Goal: Find specific page/section: Find specific page/section

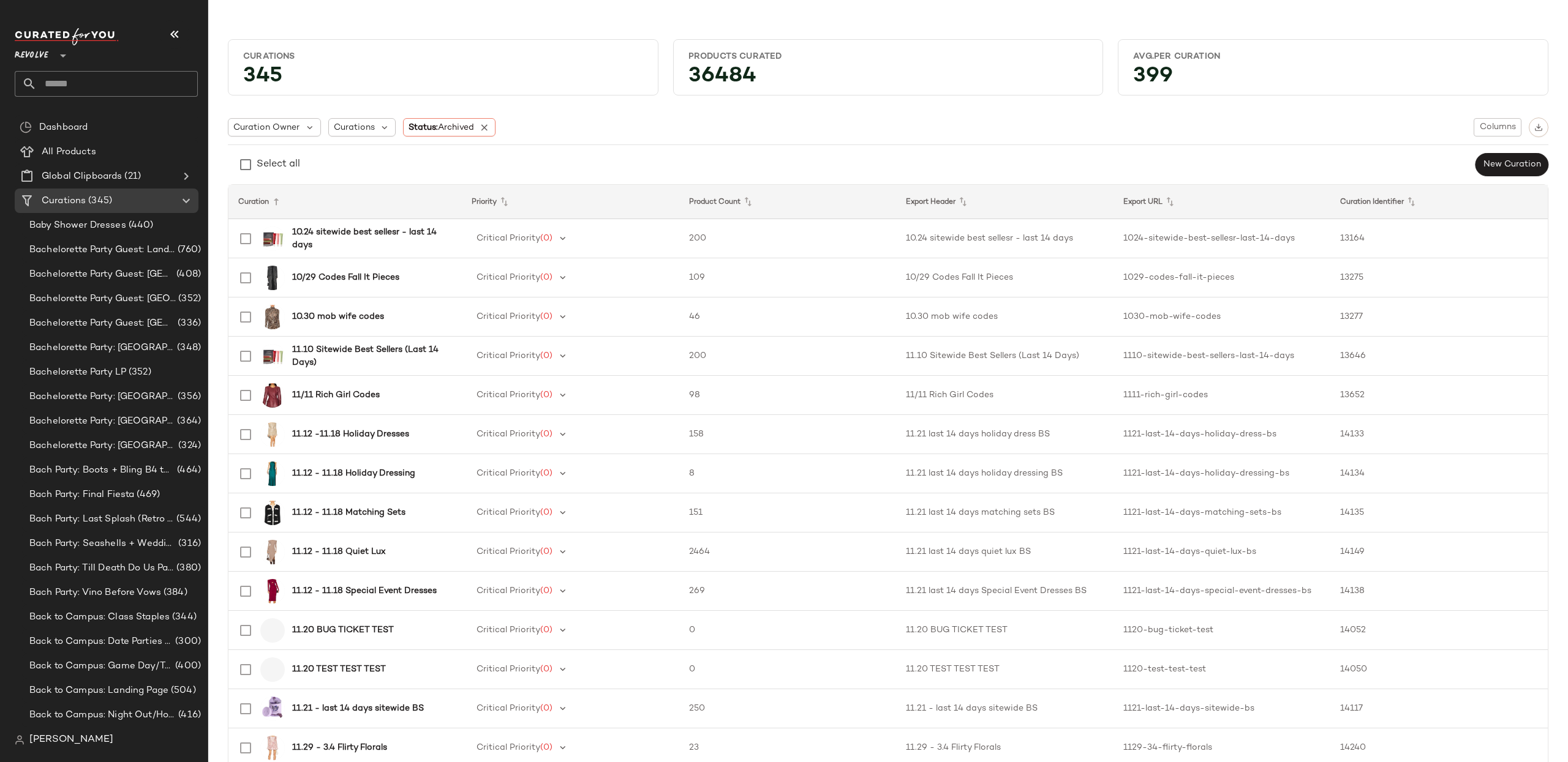
click at [38, 61] on span "Revolve" at bounding box center [32, 53] width 34 height 22
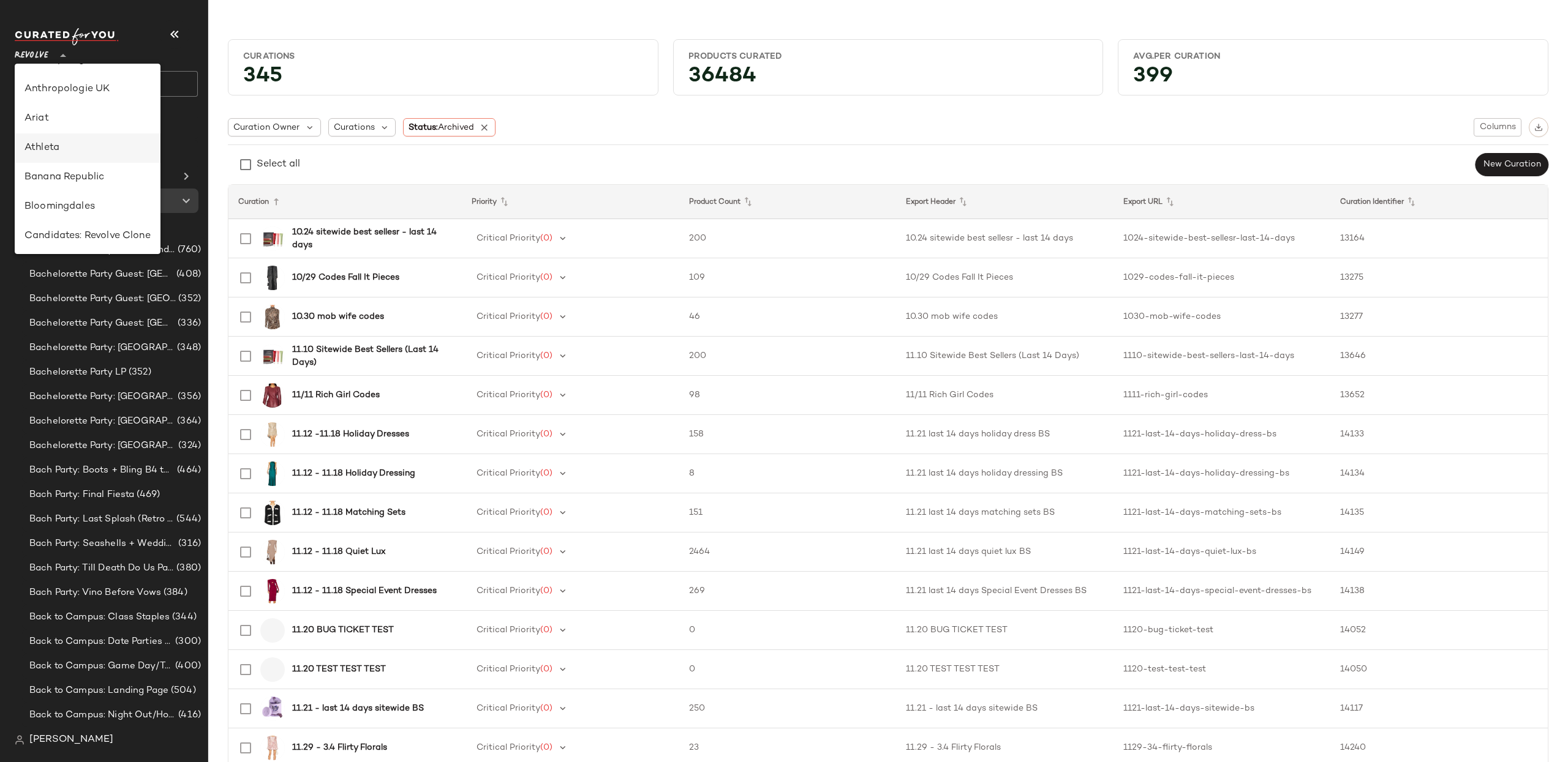
scroll to position [57, 0]
drag, startPoint x: 107, startPoint y: 176, endPoint x: 99, endPoint y: 176, distance: 8.0
click at [107, 176] on div "Banana Republic" at bounding box center [87, 174] width 126 height 15
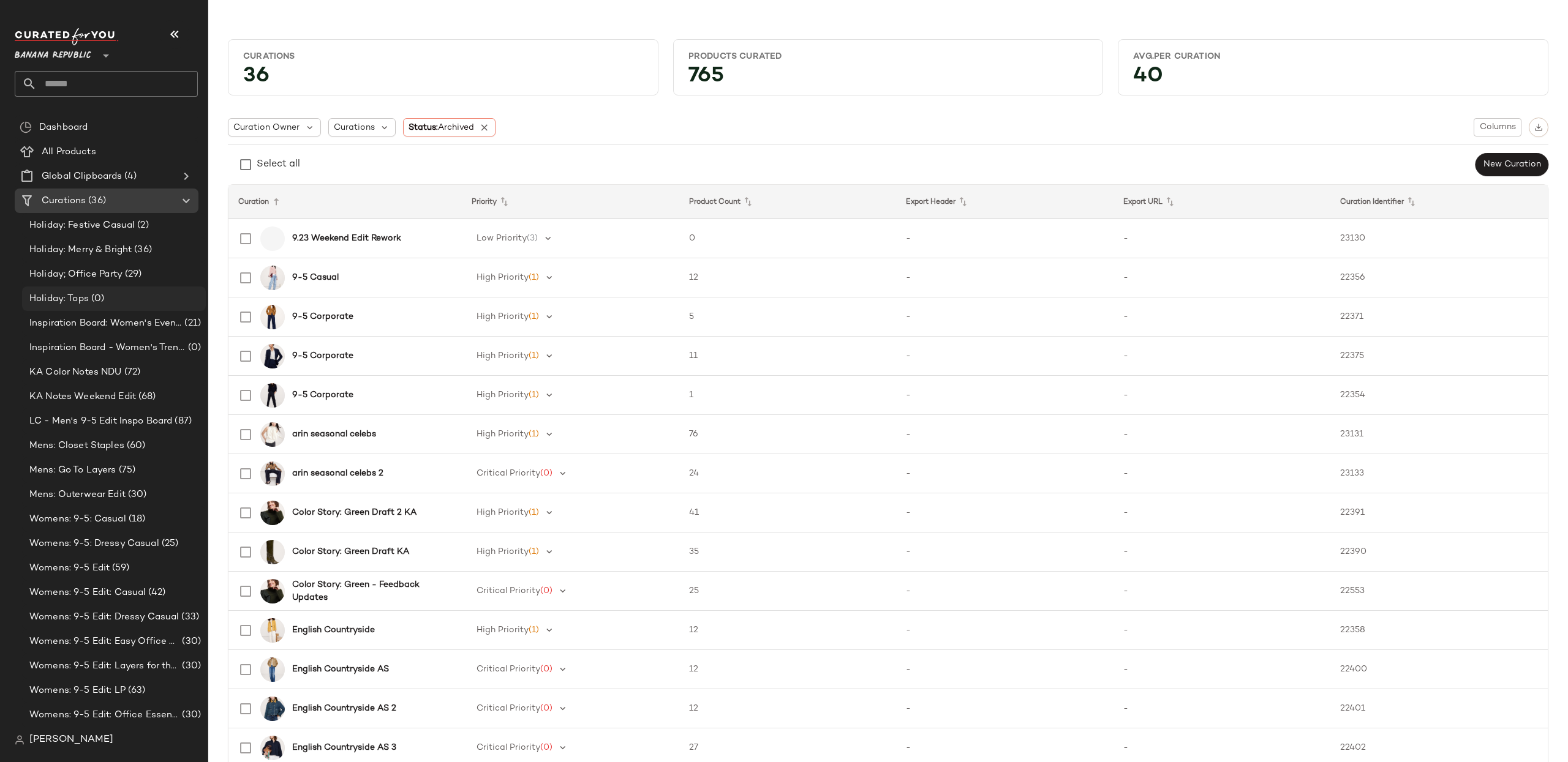
click at [80, 299] on span "Holiday: Tops" at bounding box center [59, 299] width 59 height 14
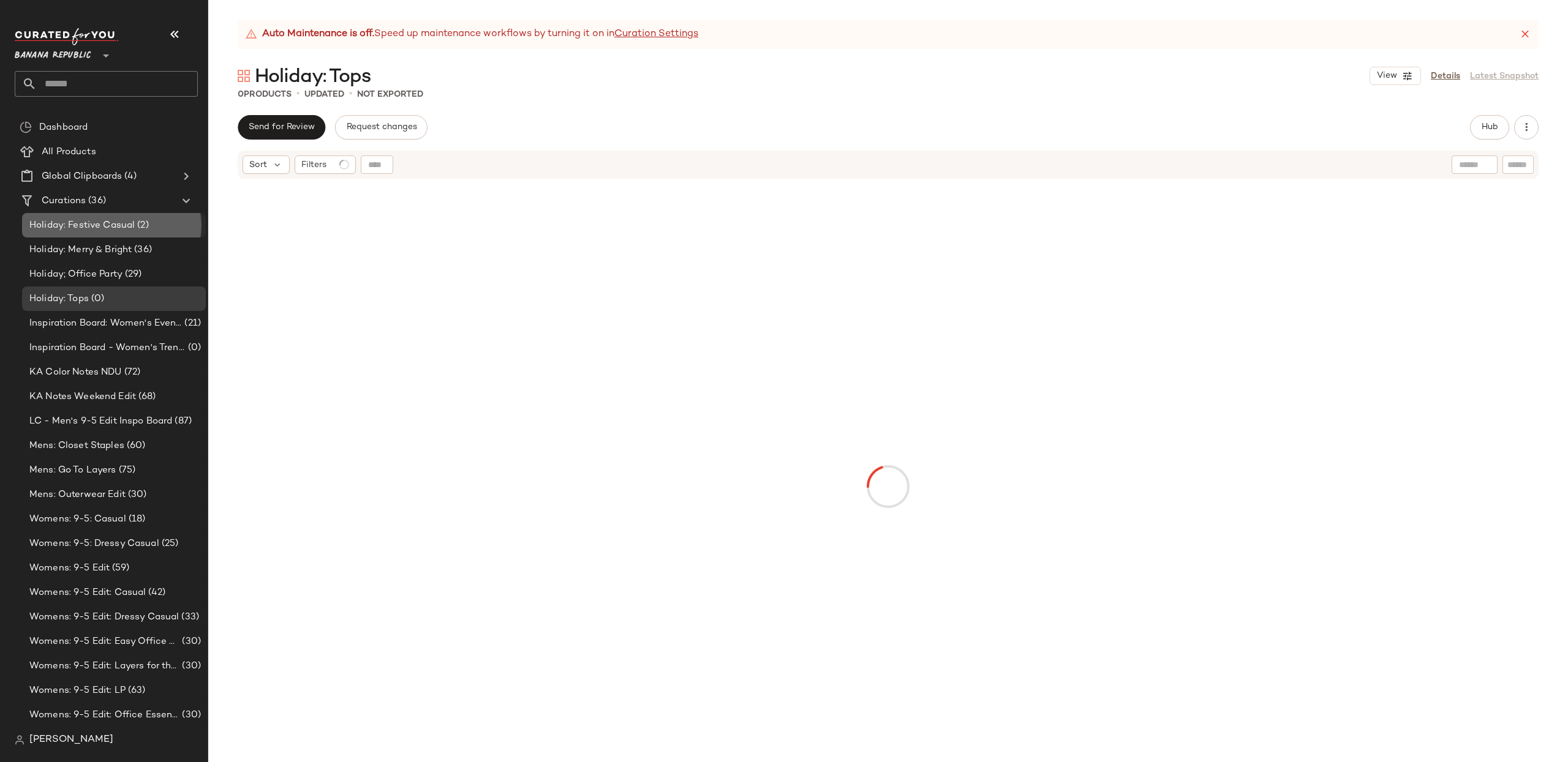
click at [105, 227] on span "Holiday: Festive Casual" at bounding box center [82, 225] width 105 height 14
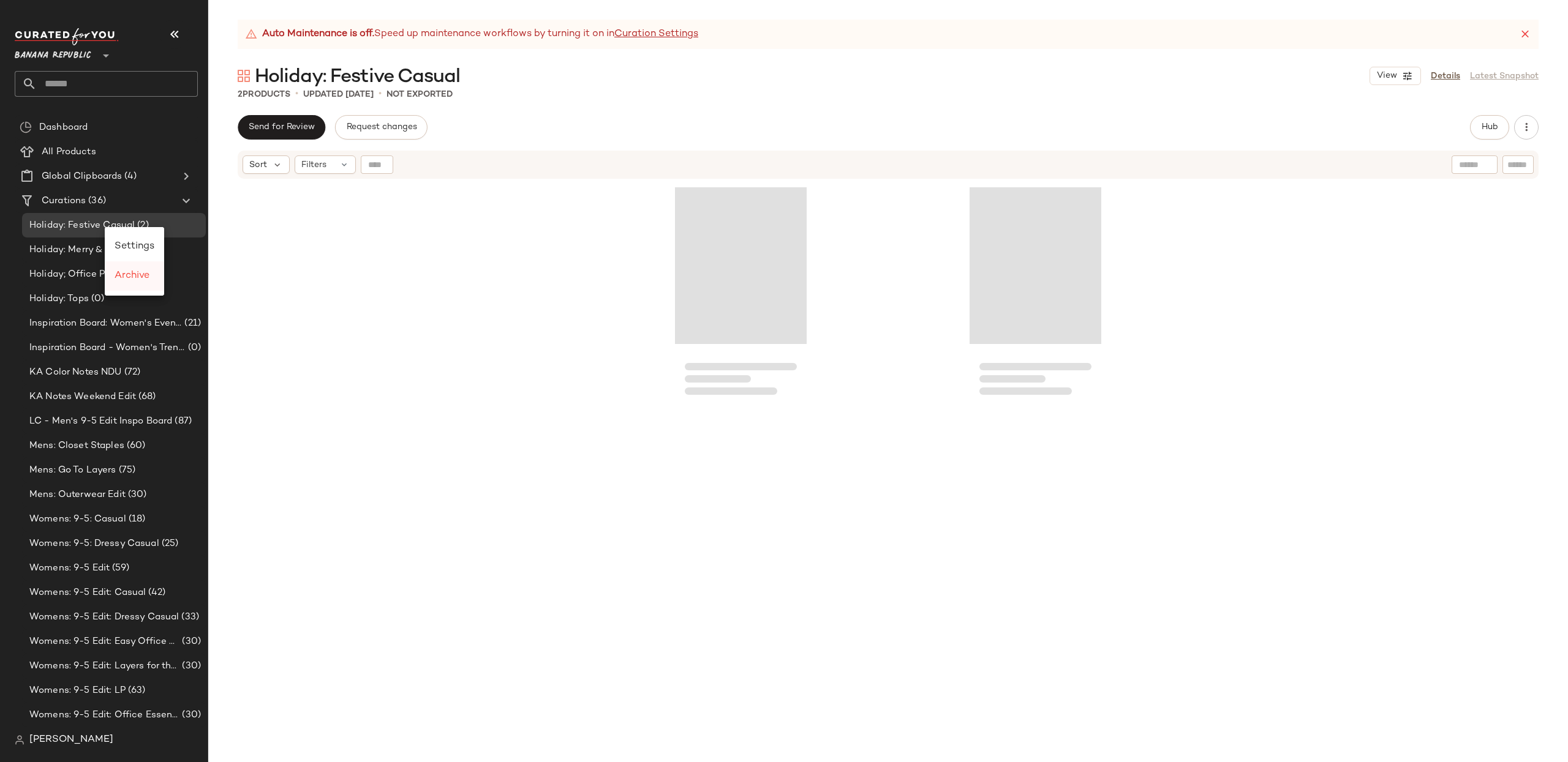
click at [141, 279] on span "Archive" at bounding box center [132, 275] width 35 height 10
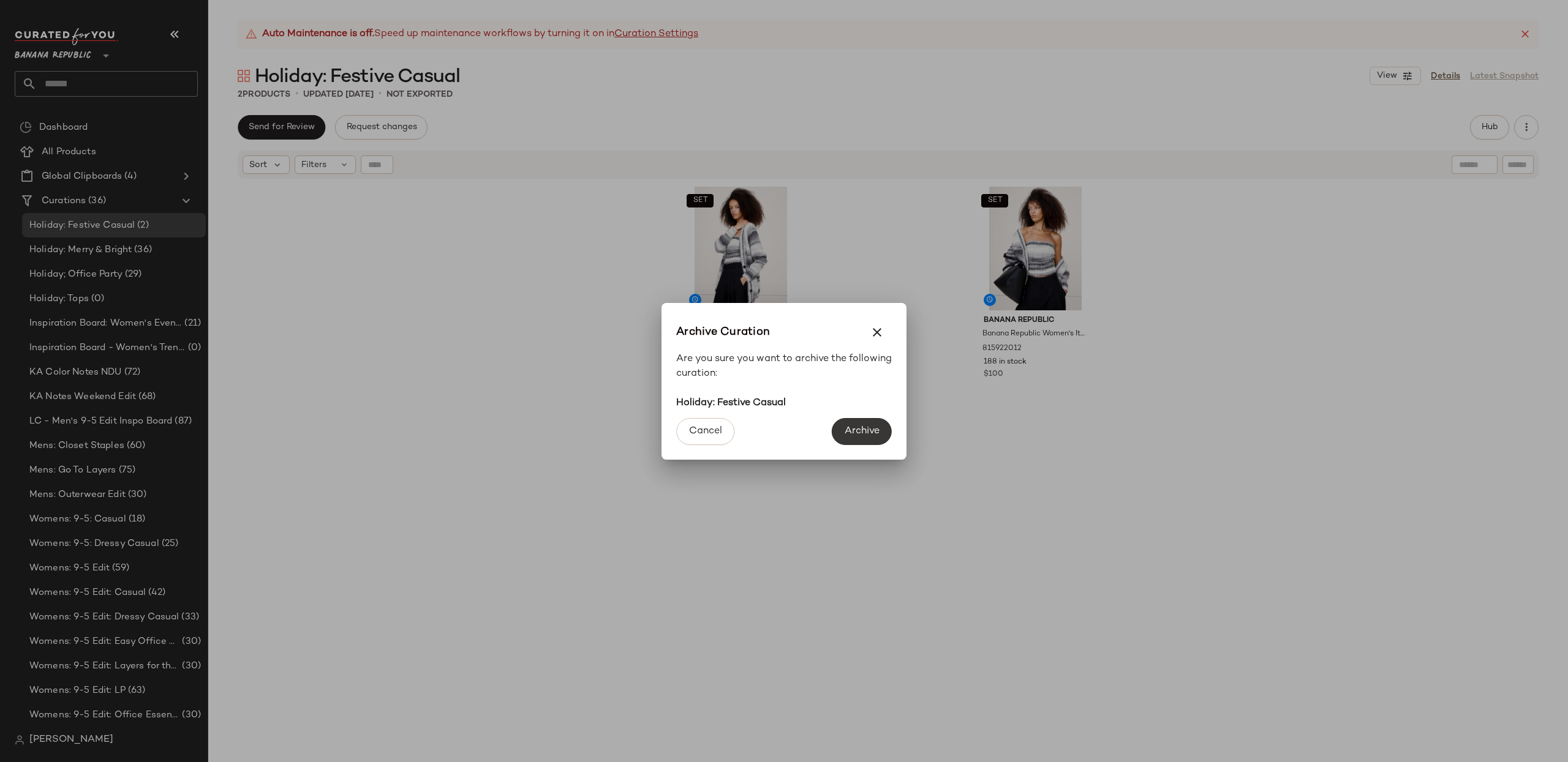
click at [856, 429] on span "Archive" at bounding box center [862, 431] width 36 height 11
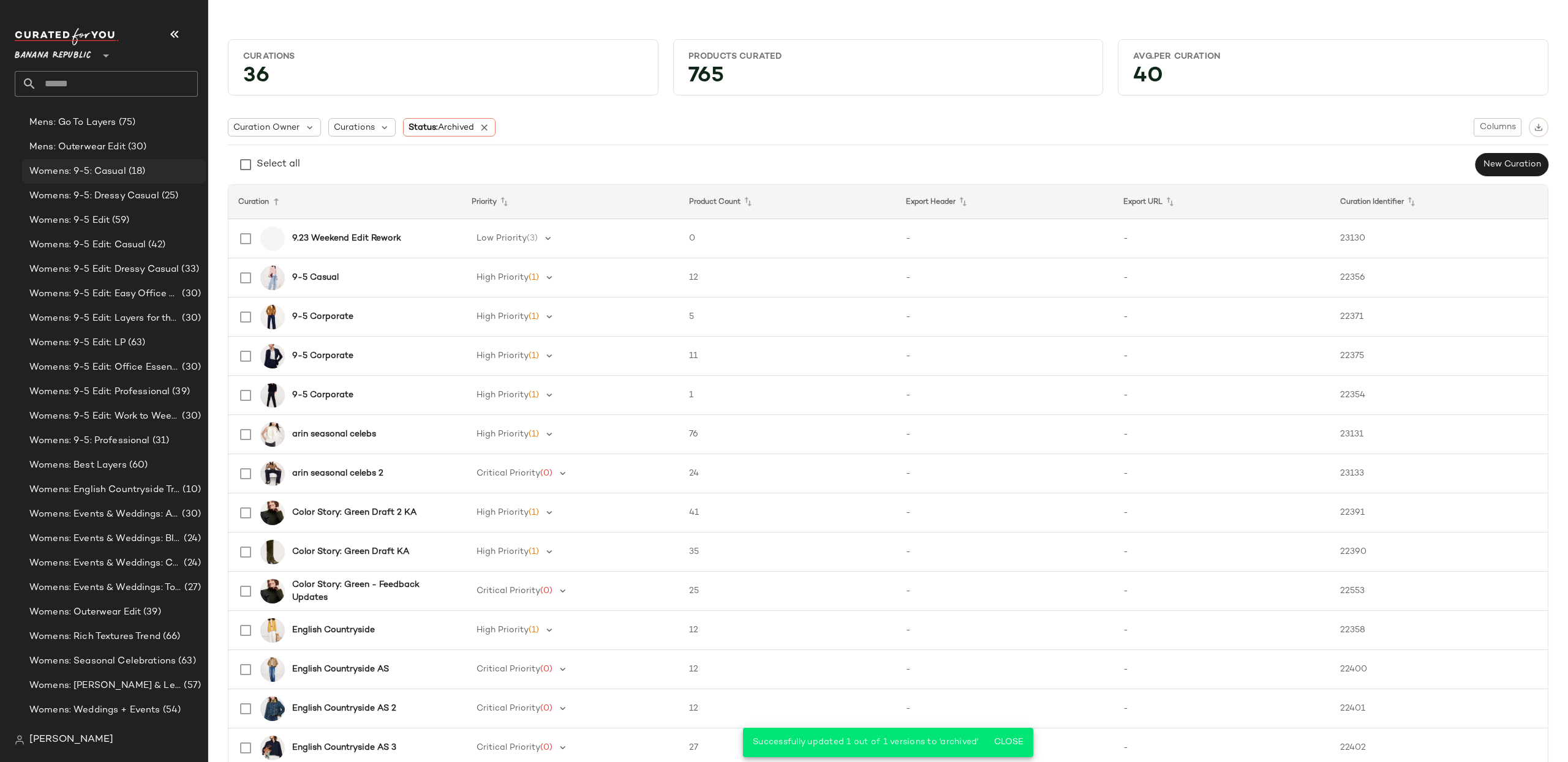
scroll to position [341, 0]
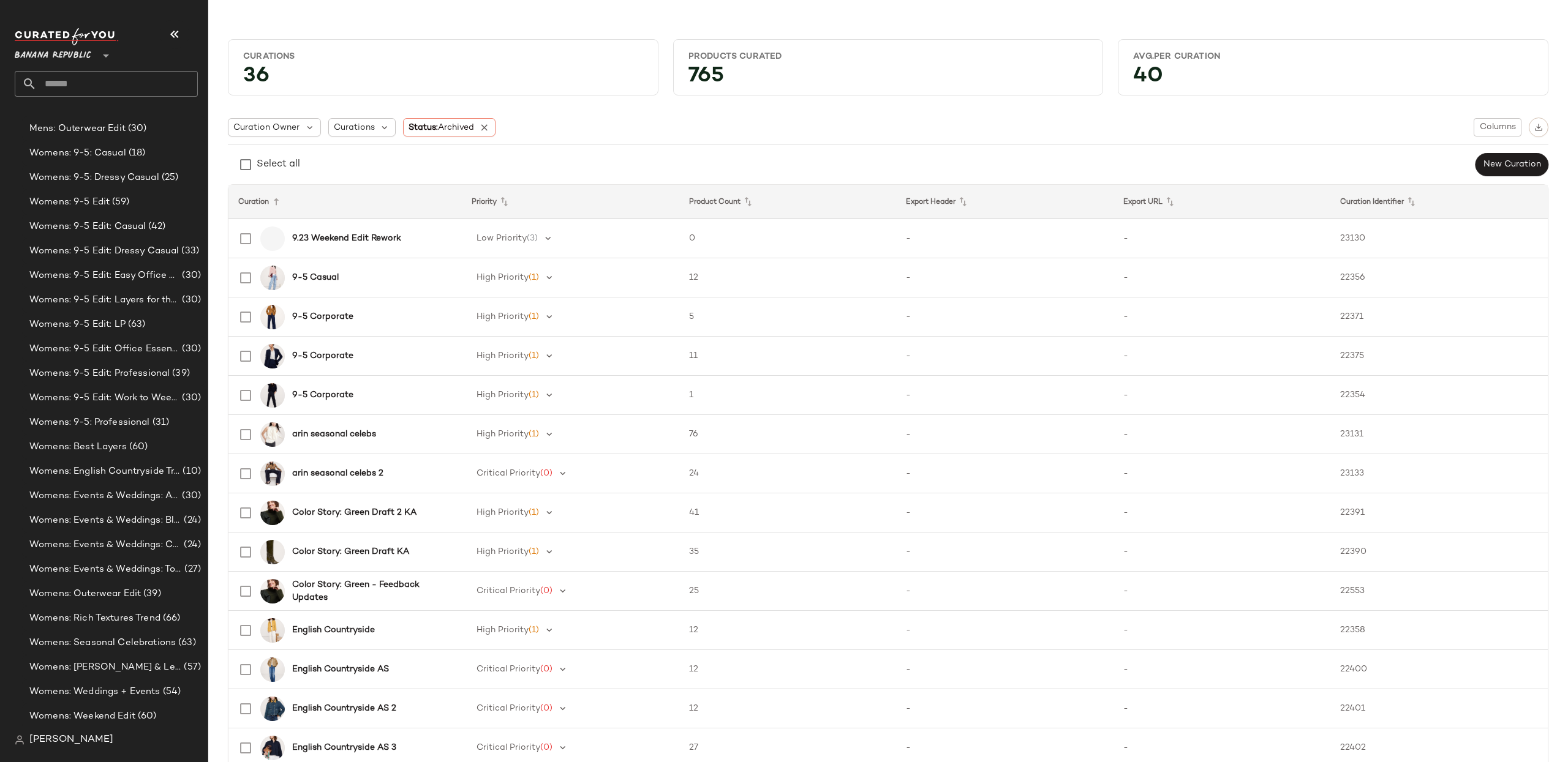
click at [50, 58] on span "Banana Republic" at bounding box center [53, 53] width 76 height 22
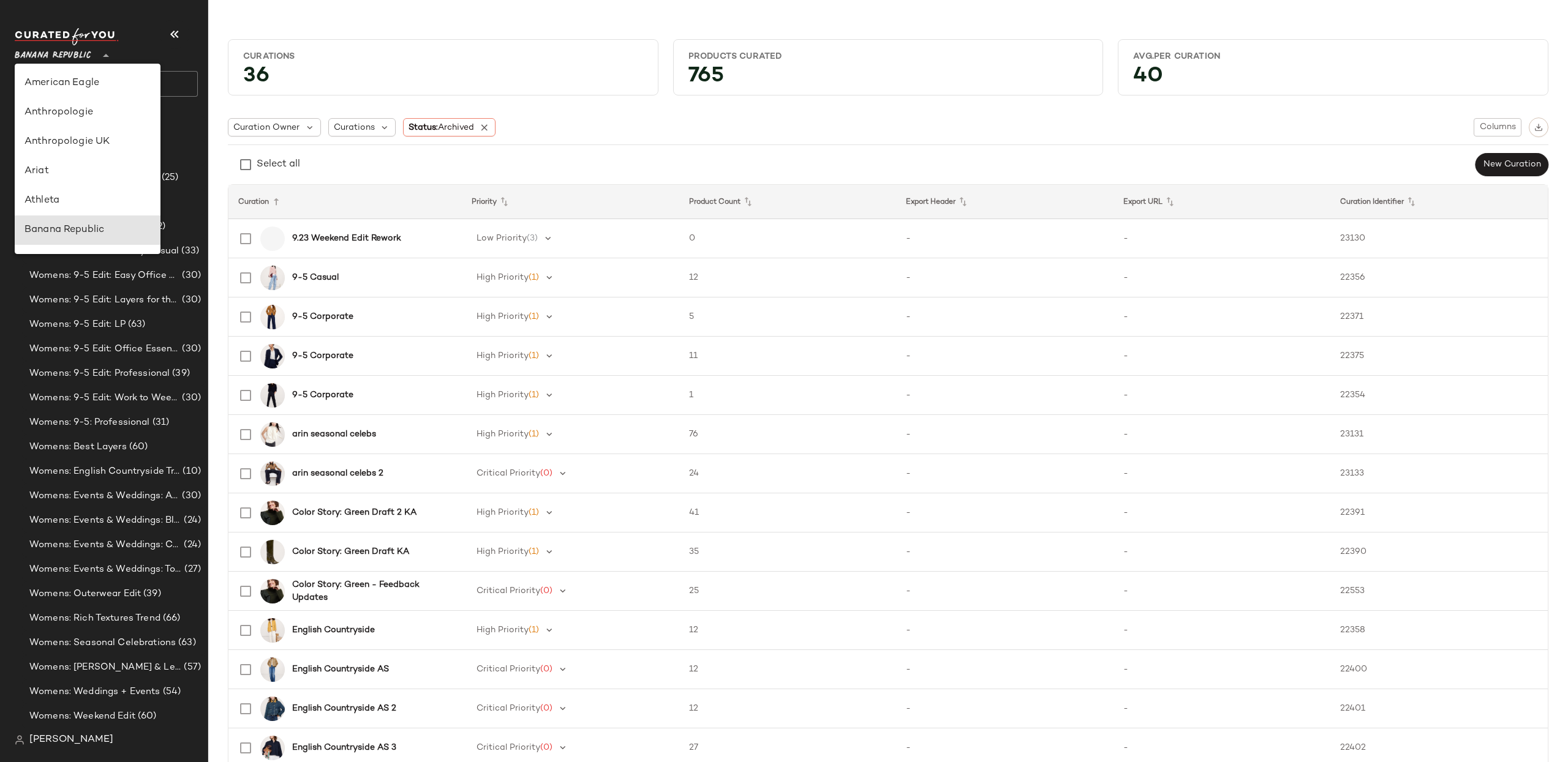
scroll to position [147, 0]
click at [92, 233] on div "GAP" at bounding box center [87, 230] width 126 height 15
type input "**"
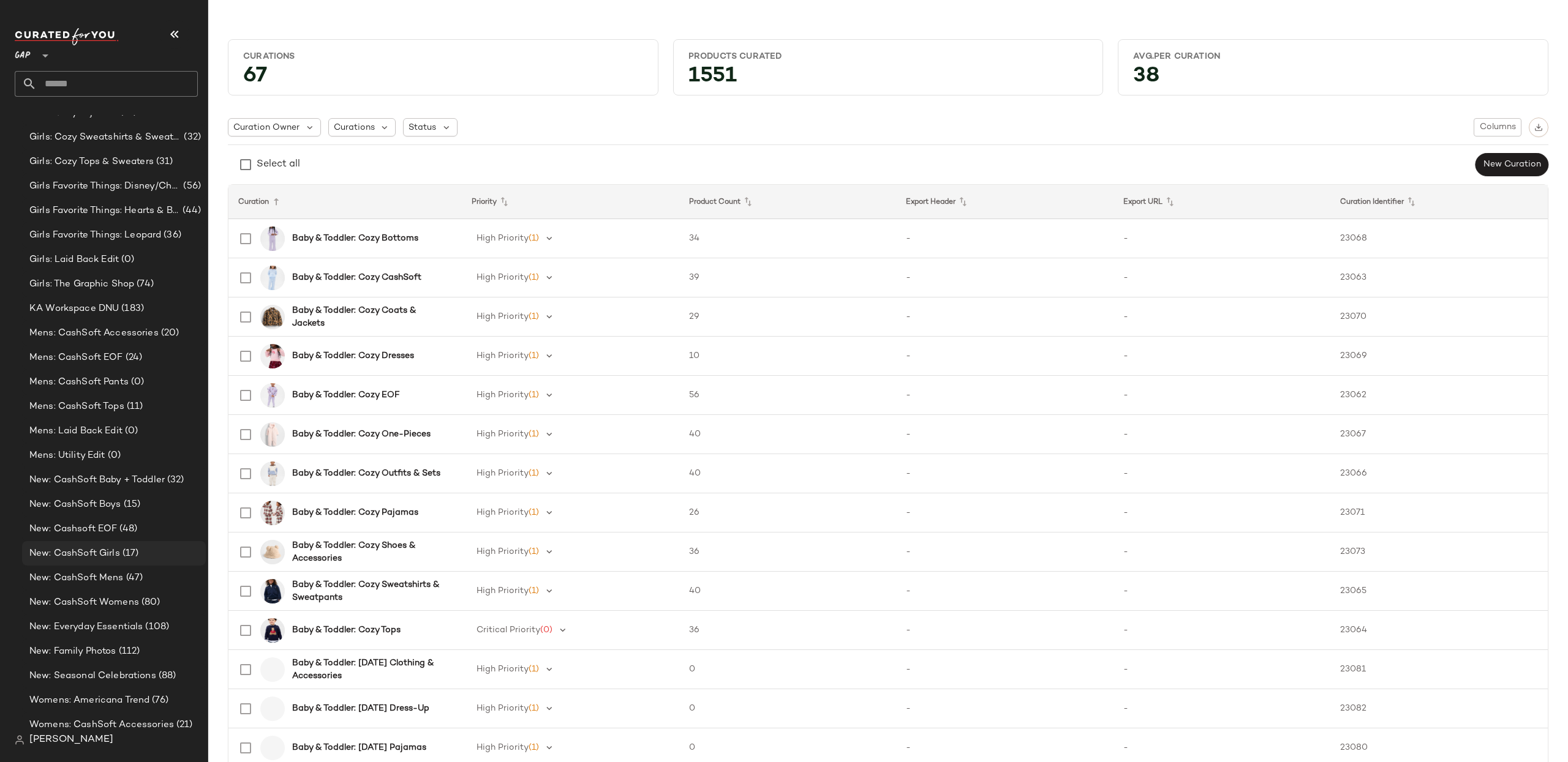
scroll to position [799, 0]
click at [84, 527] on span "New: Cashsoft EOF" at bounding box center [74, 528] width 88 height 14
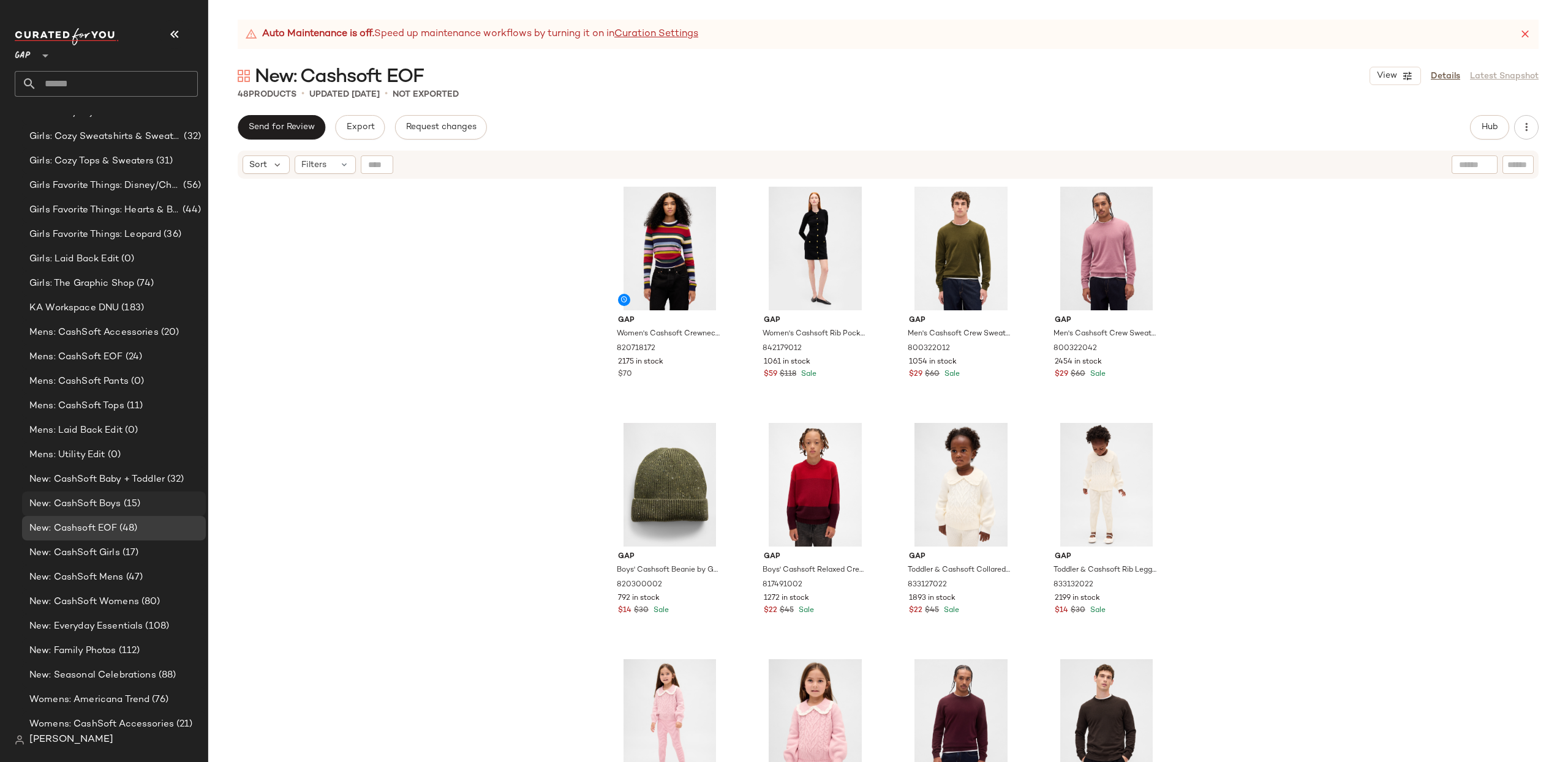
click at [76, 498] on span "New: CashSoft Boys" at bounding box center [76, 504] width 92 height 14
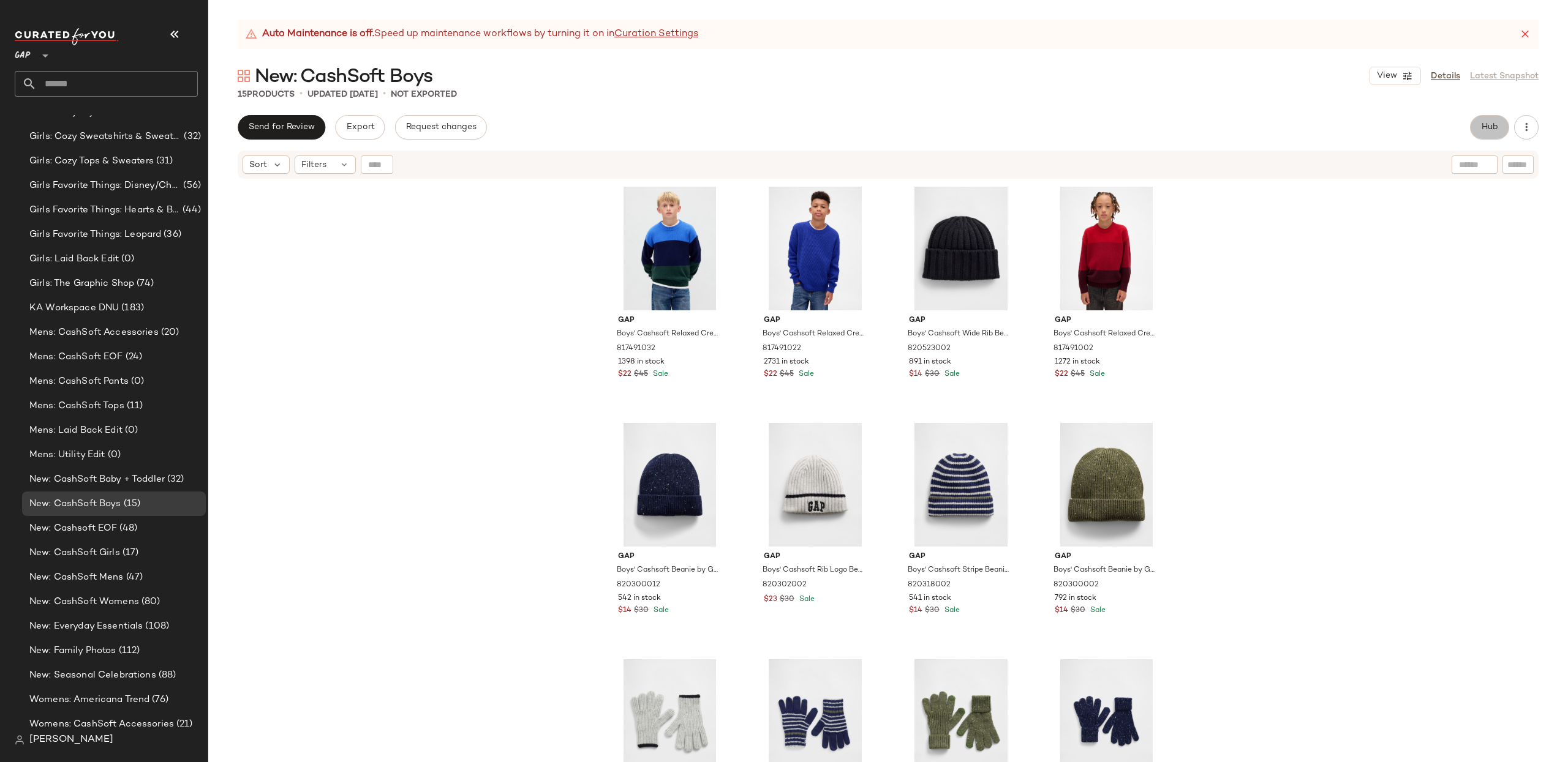
click at [1489, 125] on span "Hub" at bounding box center [1489, 127] width 17 height 10
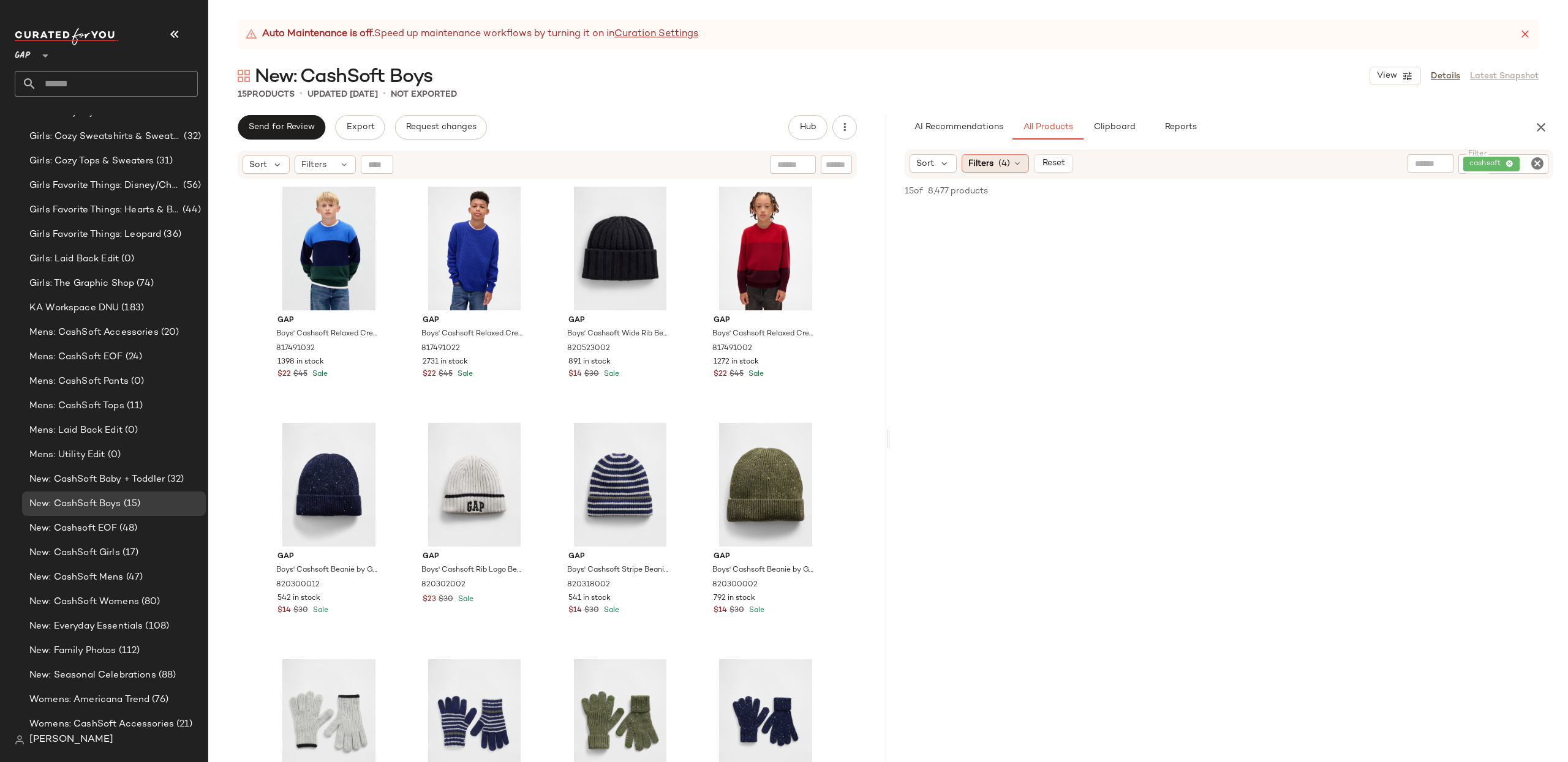
click at [978, 167] on span "Filters" at bounding box center [980, 163] width 25 height 13
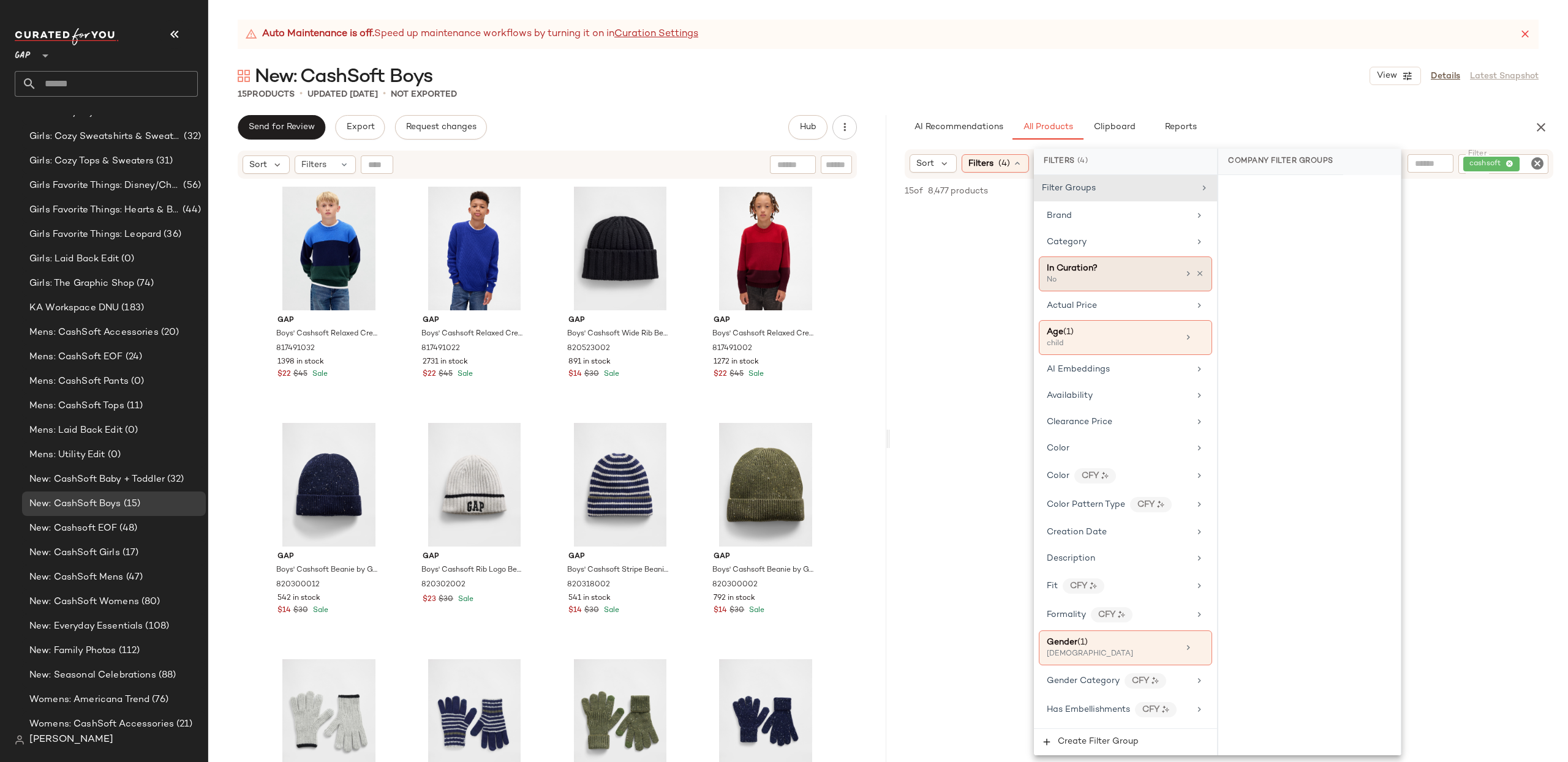
click at [1196, 275] on icon at bounding box center [1200, 273] width 9 height 9
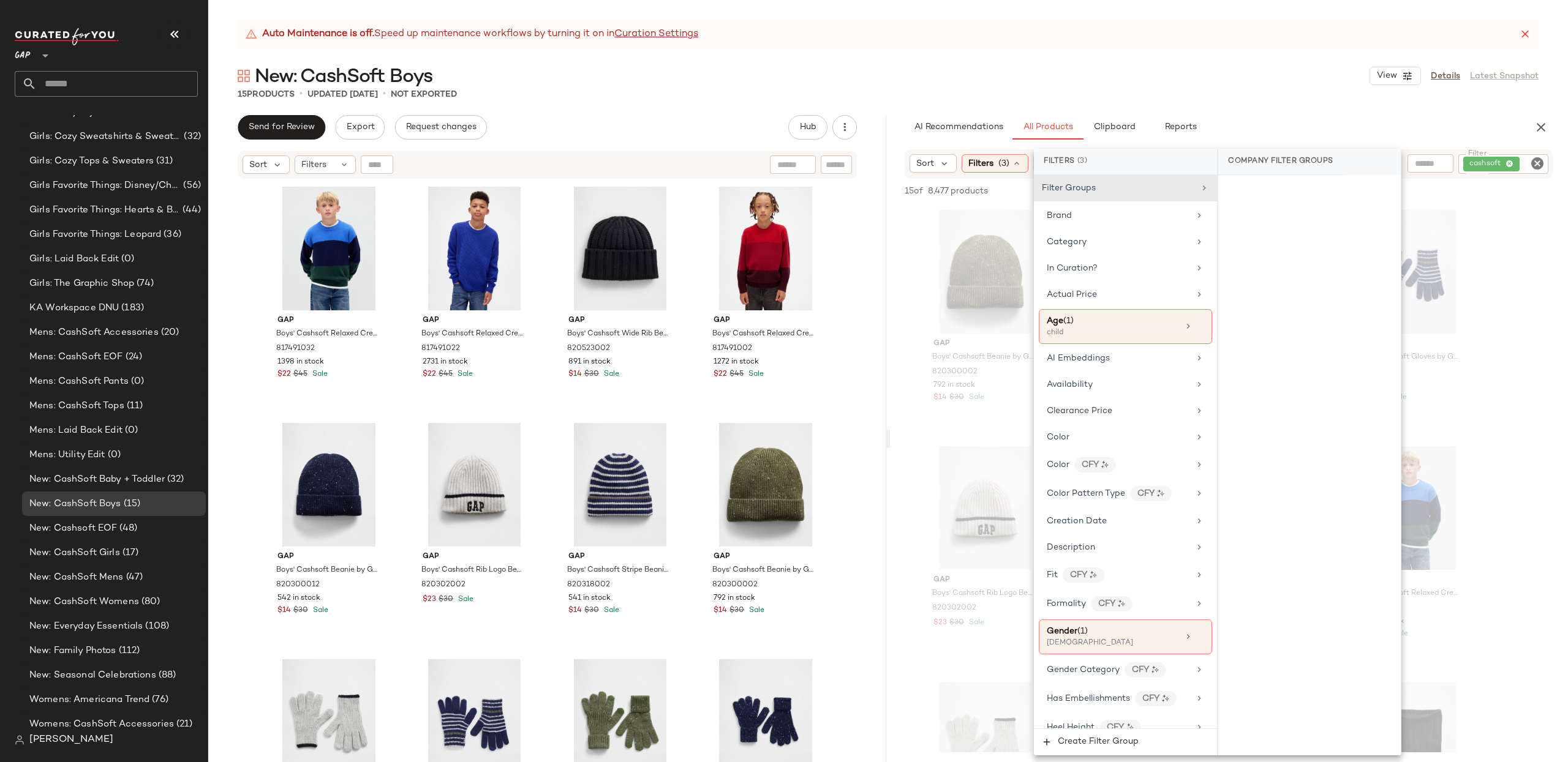
click at [899, 121] on div "AI Recommendations All Products Clipboard Reports" at bounding box center [1209, 127] width 639 height 24
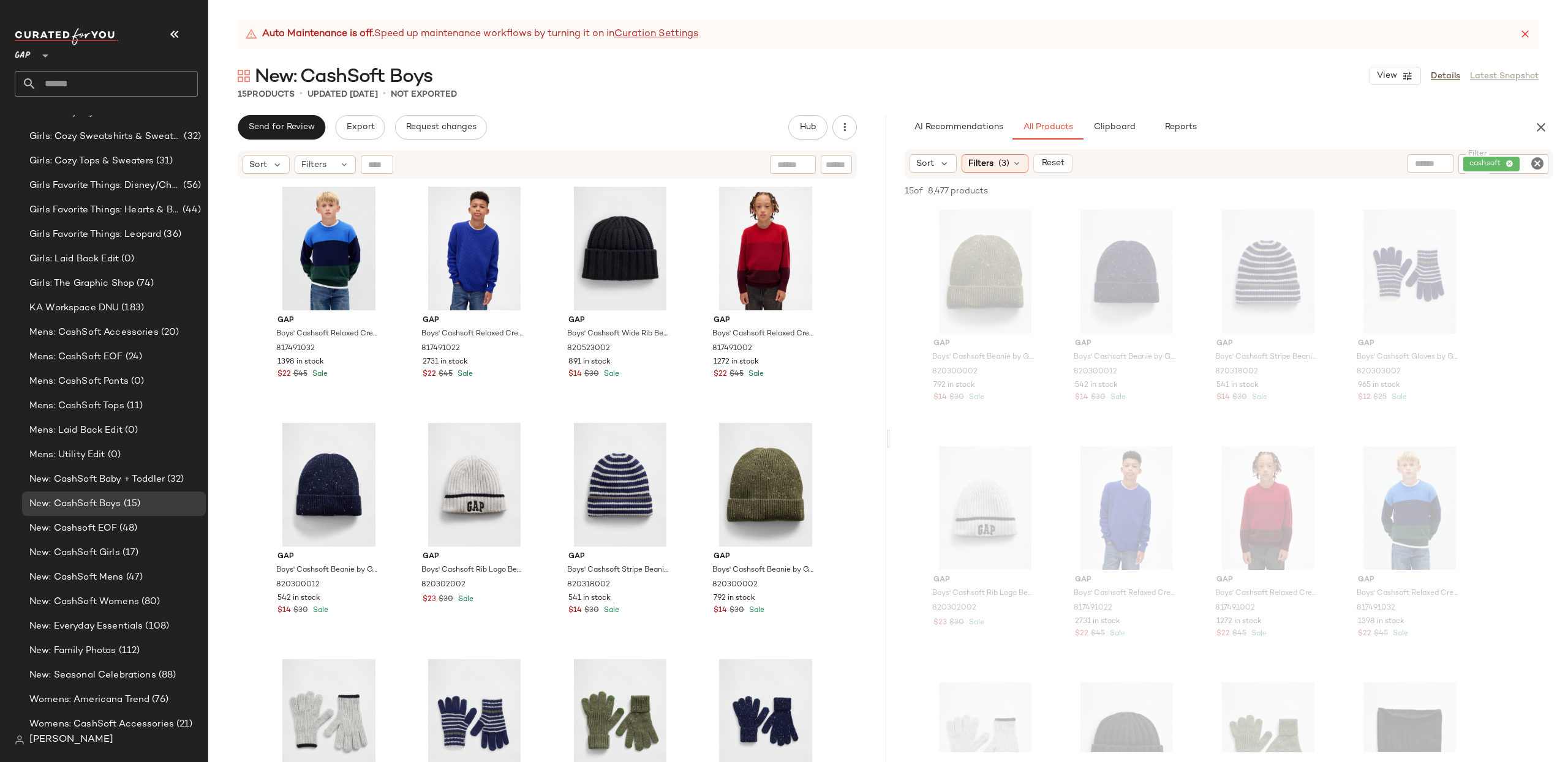
click at [1533, 160] on icon "Clear Filter" at bounding box center [1537, 163] width 15 height 15
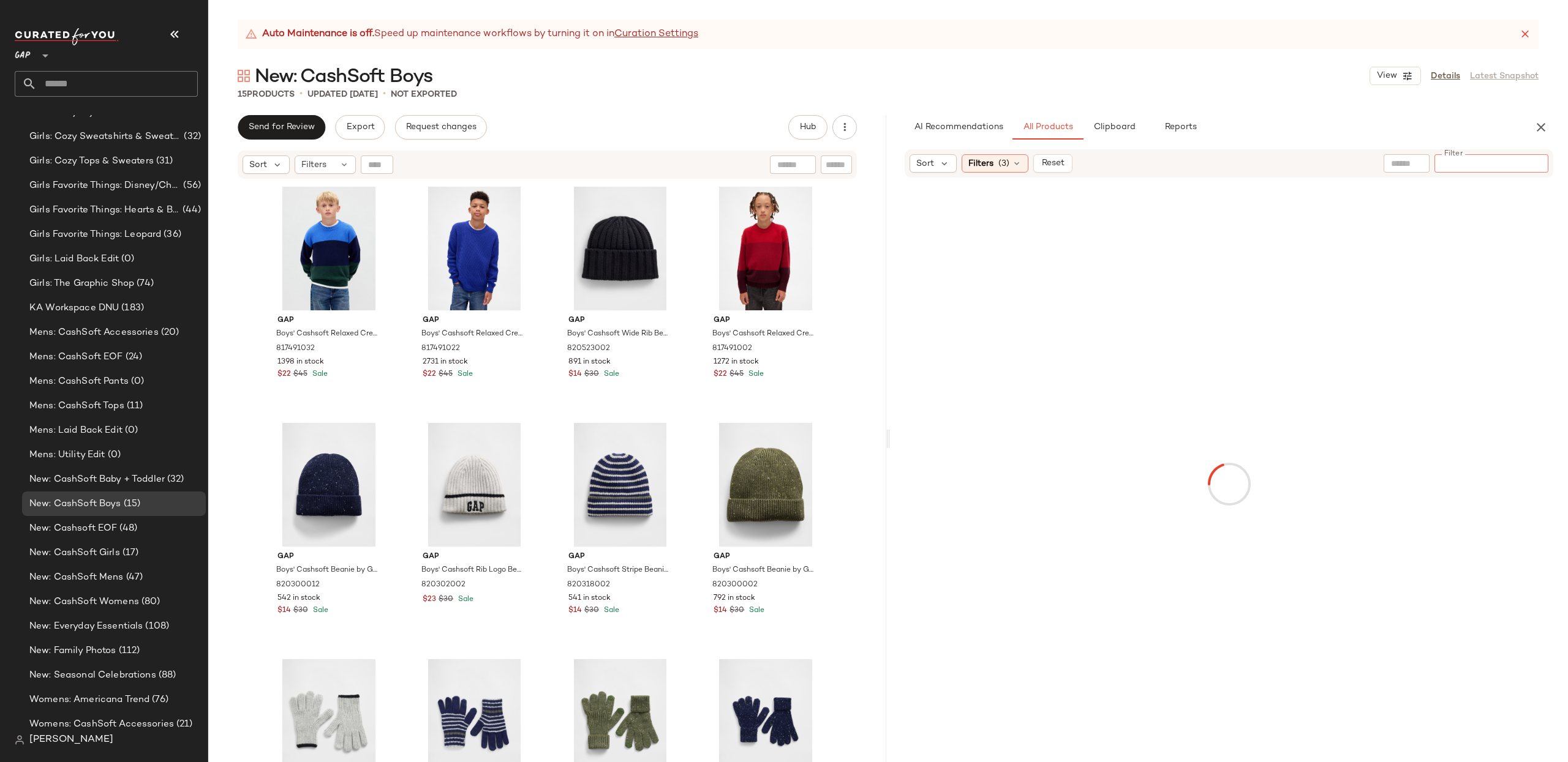
paste input "*********"
type input "*********"
click at [984, 161] on span "Filters" at bounding box center [980, 163] width 25 height 13
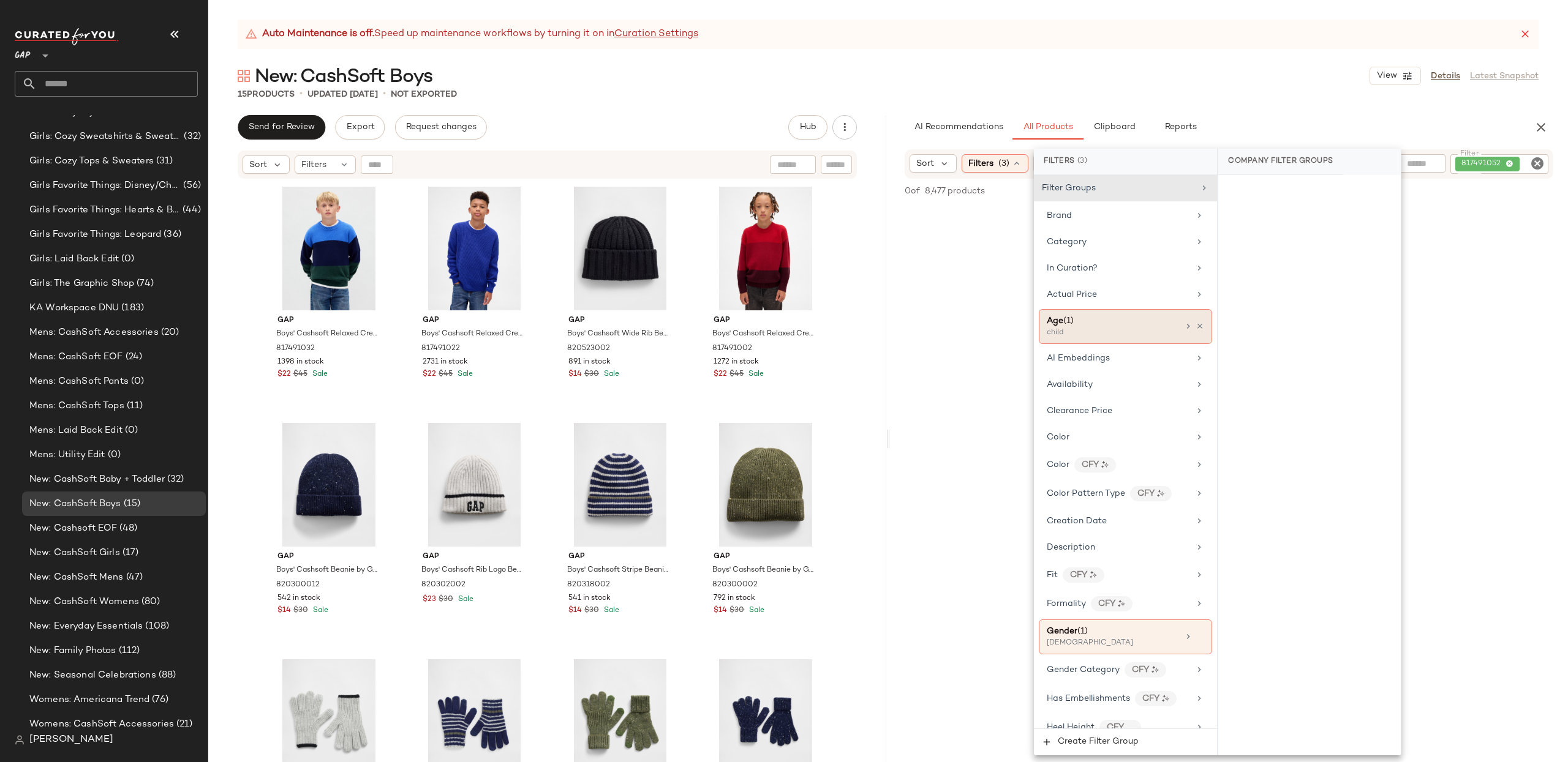
click at [1196, 328] on icon at bounding box center [1200, 326] width 9 height 9
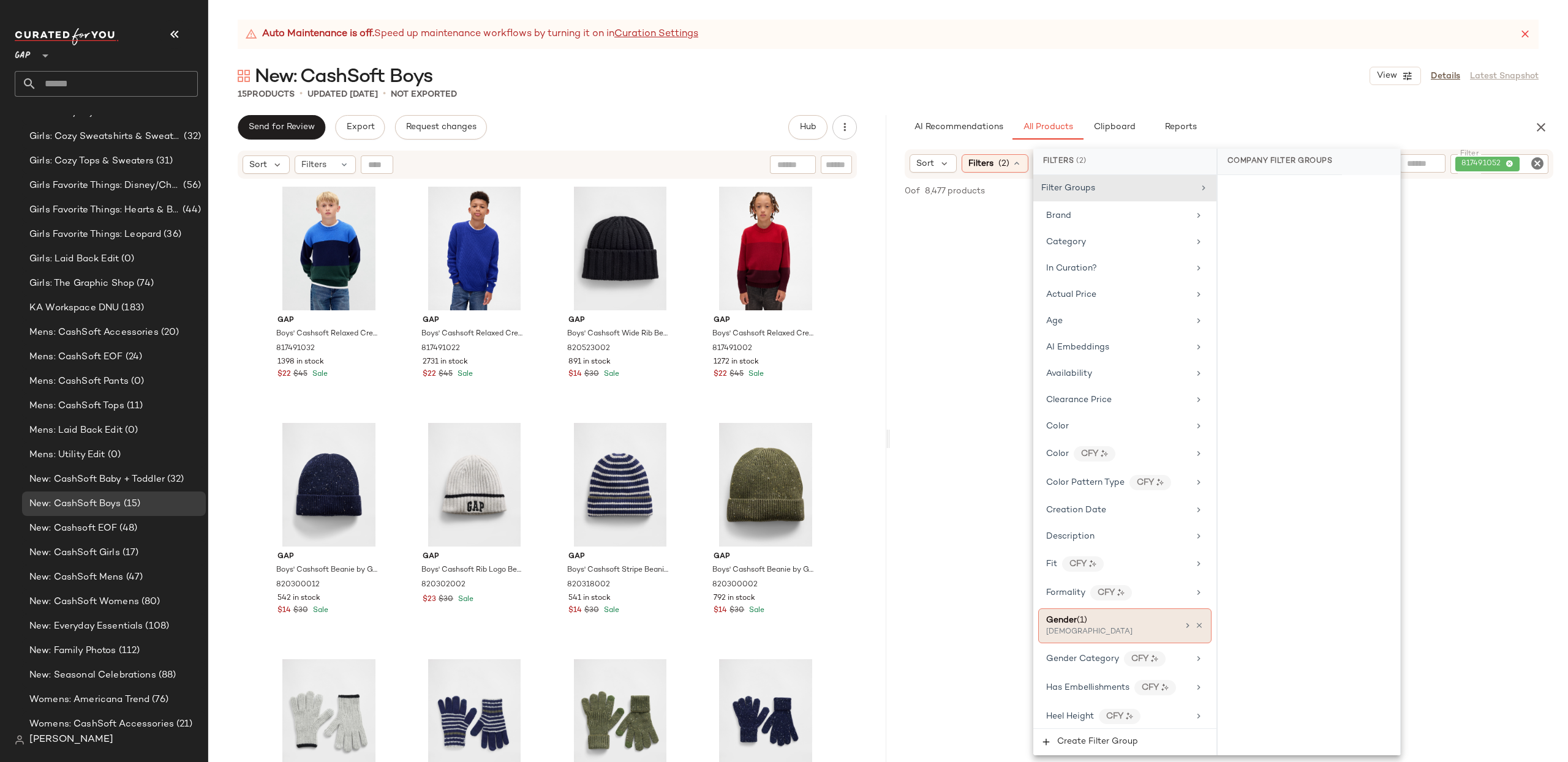
click at [1196, 630] on icon at bounding box center [1199, 625] width 9 height 9
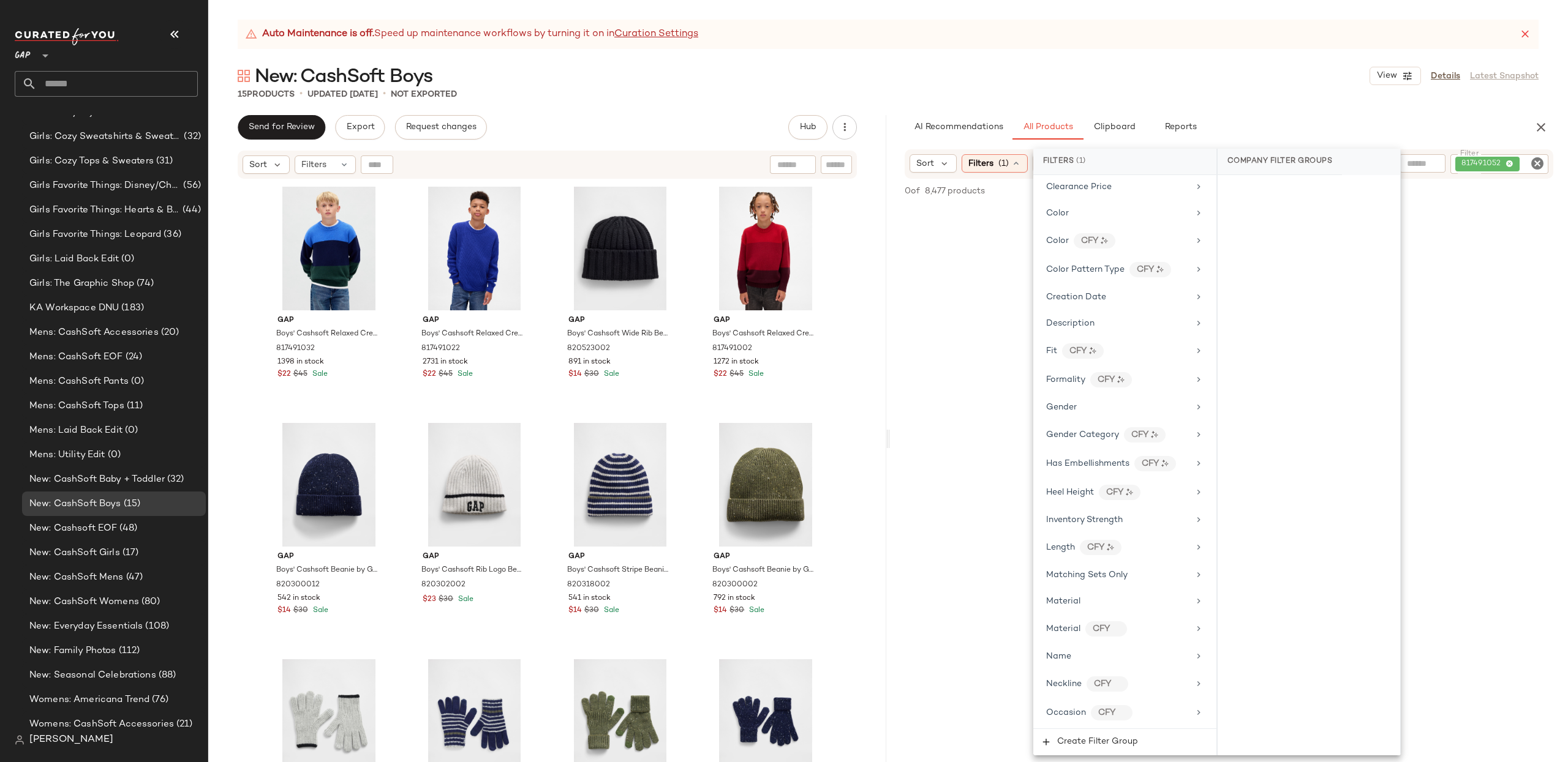
scroll to position [655, 0]
drag, startPoint x: 1133, startPoint y: 400, endPoint x: 1130, endPoint y: 407, distance: 7.6
click at [1133, 403] on div "PROMO, REGULAR" at bounding box center [1107, 408] width 123 height 11
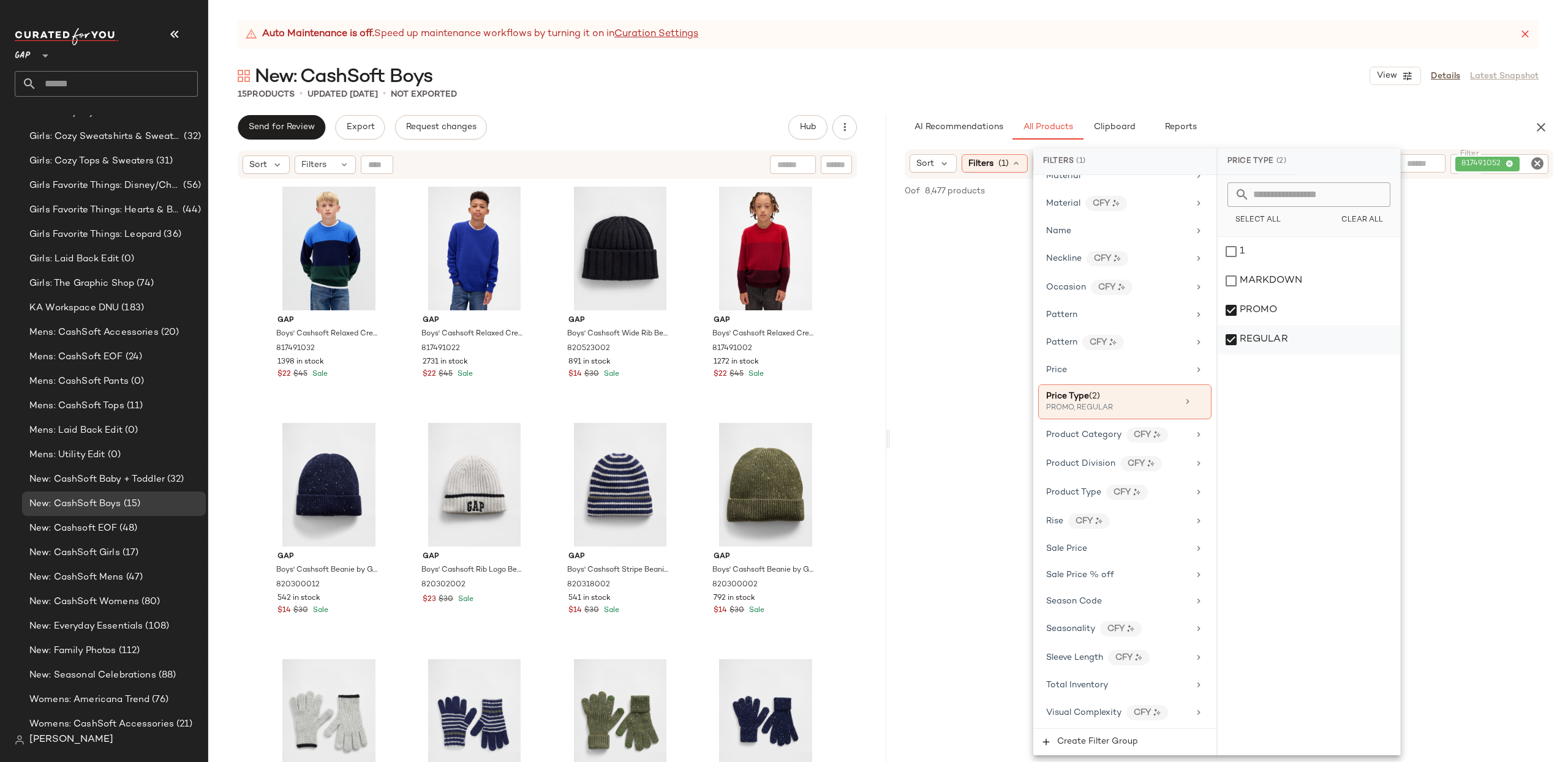
drag, startPoint x: 1239, startPoint y: 314, endPoint x: 1233, endPoint y: 327, distance: 14.3
click at [1239, 314] on div "PROMO" at bounding box center [1308, 310] width 182 height 30
click at [1235, 345] on div "REGULAR" at bounding box center [1308, 340] width 182 height 30
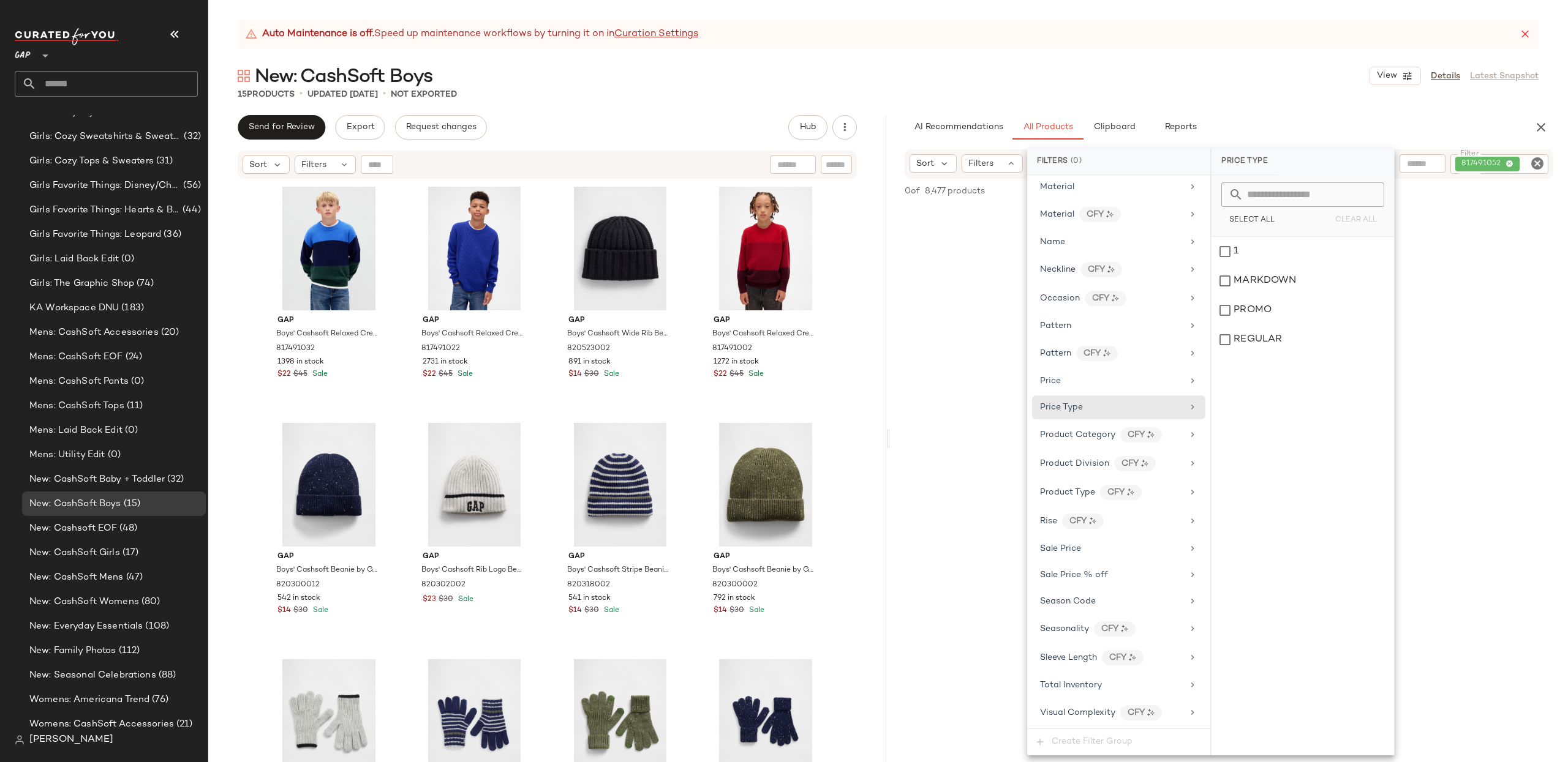
click at [899, 129] on div "AI Recommendations All Products Clipboard Reports" at bounding box center [1209, 127] width 639 height 24
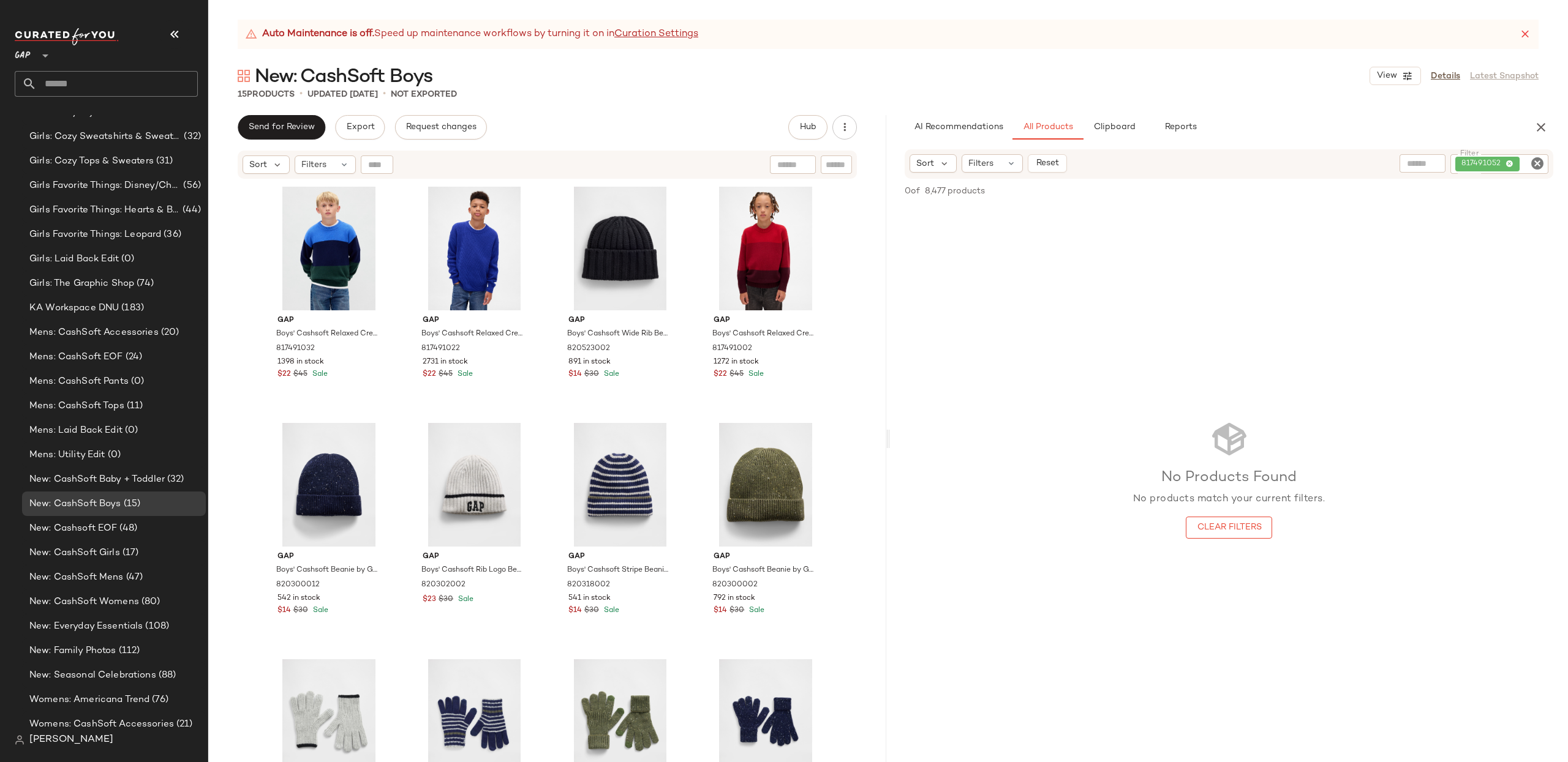
click at [1536, 165] on icon "Clear Filter" at bounding box center [1537, 163] width 15 height 15
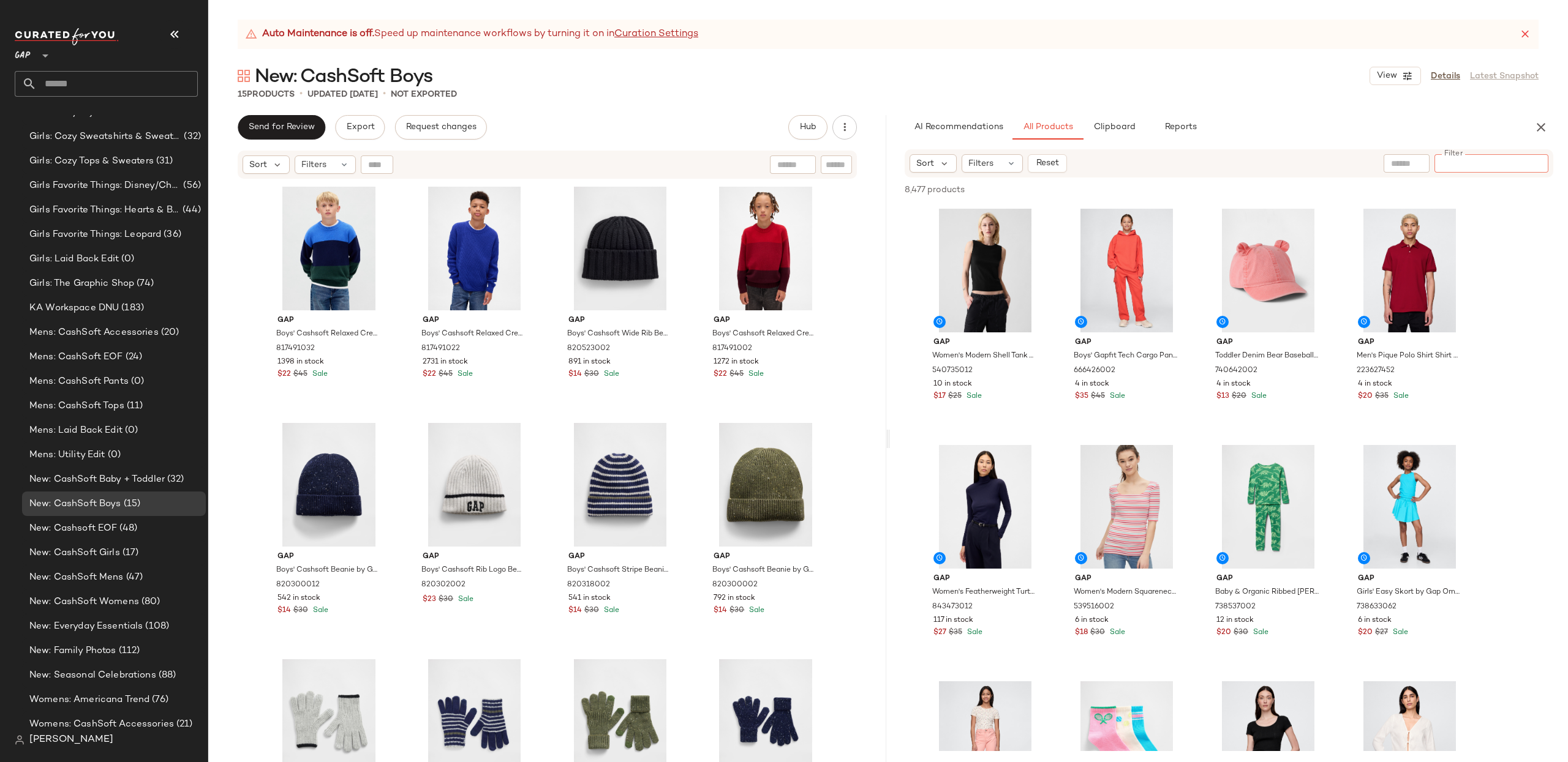
paste input "**********"
type input "**********"
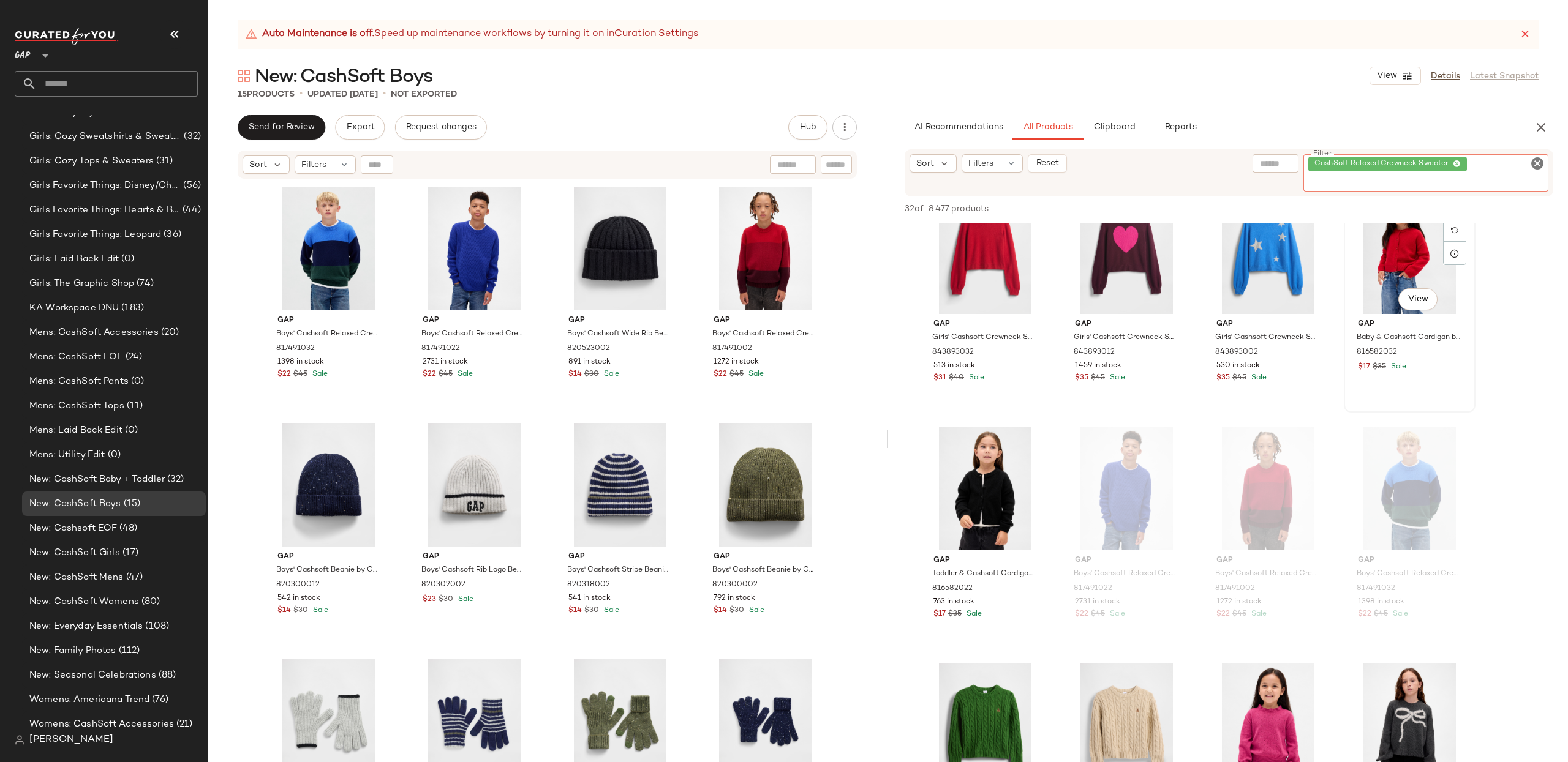
scroll to position [0, 0]
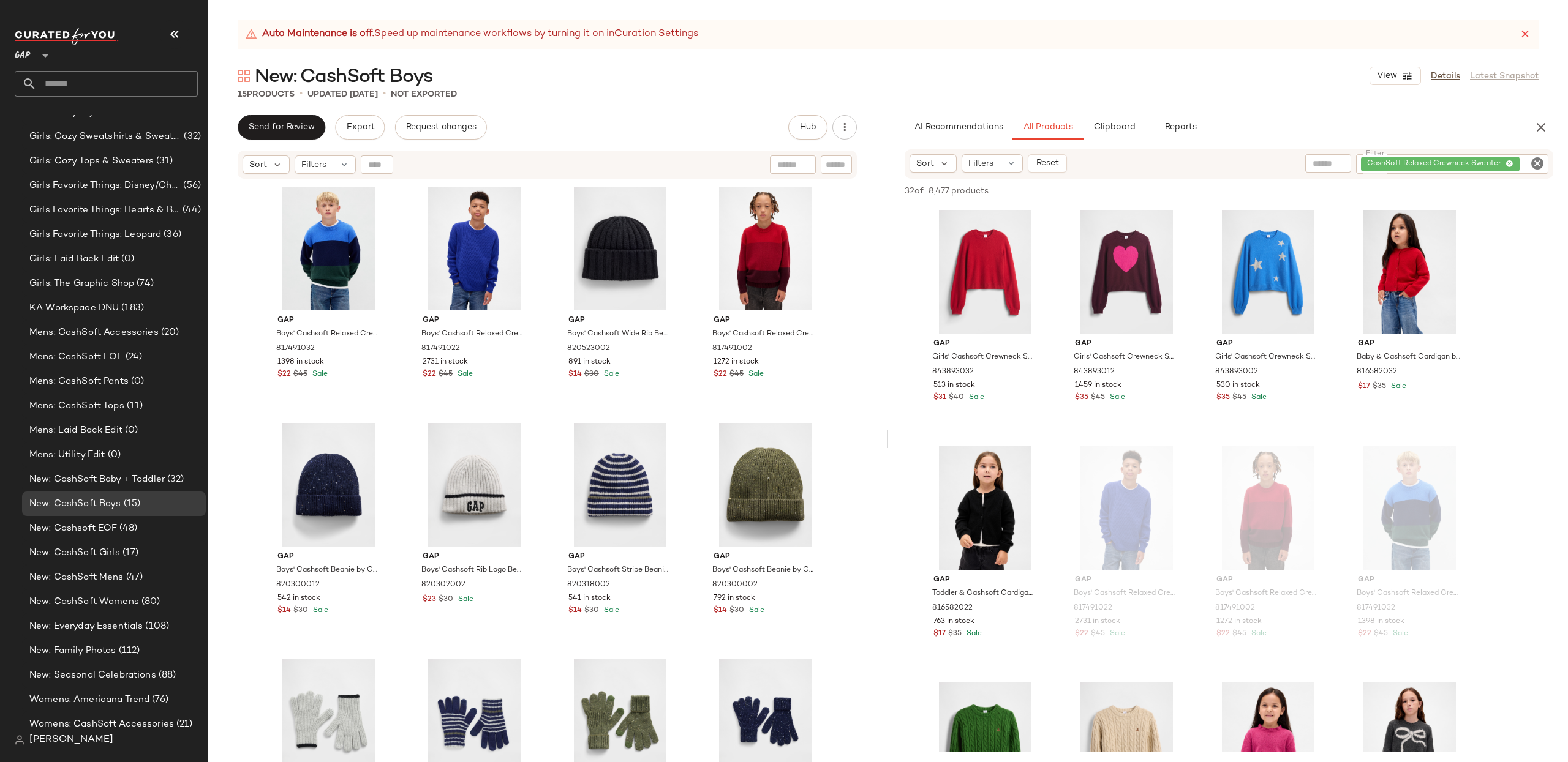
click at [76, 744] on span "[PERSON_NAME]" at bounding box center [72, 740] width 84 height 15
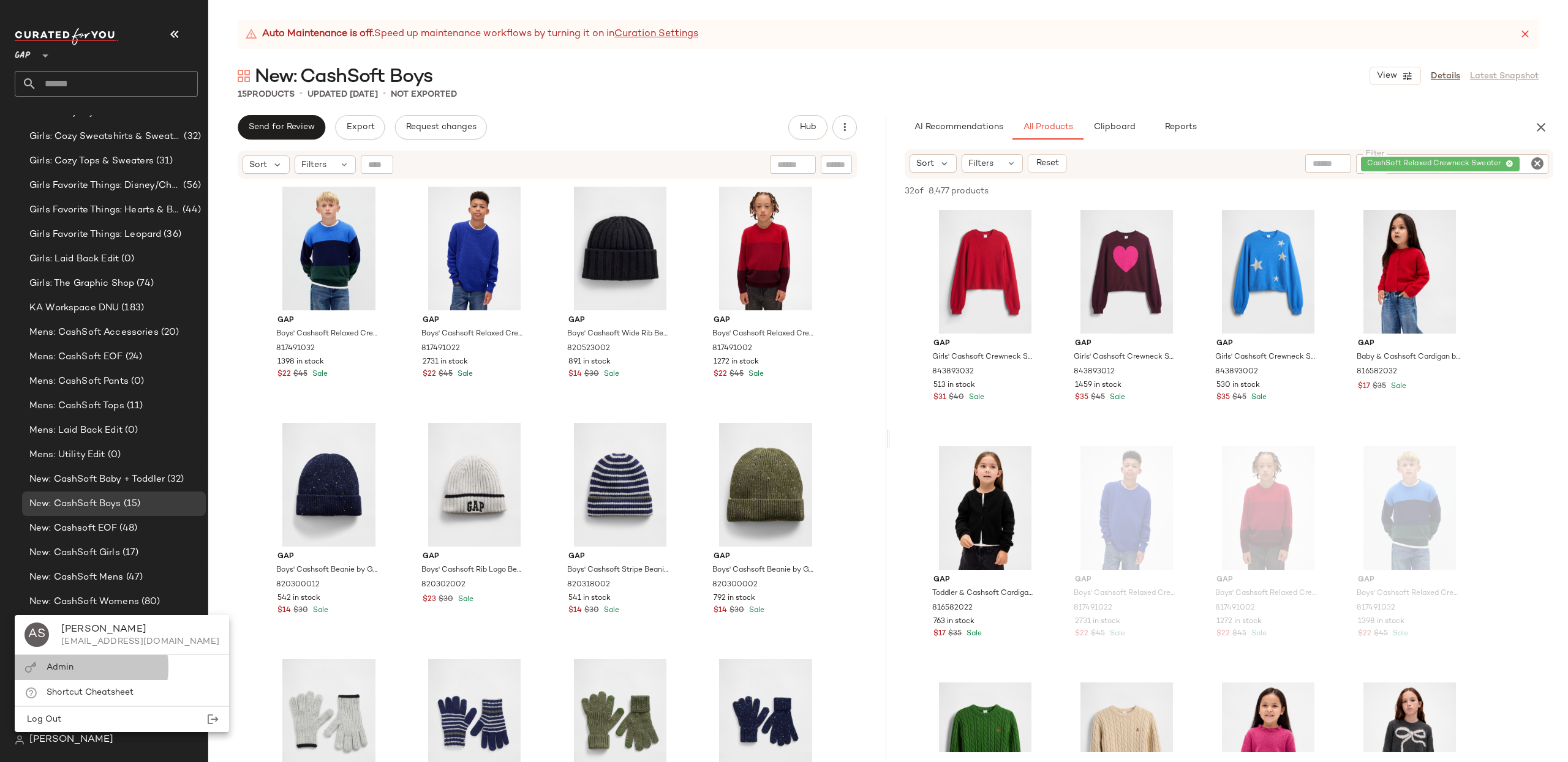
drag, startPoint x: 76, startPoint y: 672, endPoint x: 69, endPoint y: 673, distance: 7.1
click at [75, 672] on div "Admin" at bounding box center [122, 667] width 215 height 25
